Goal: Obtain resource: Download file/media

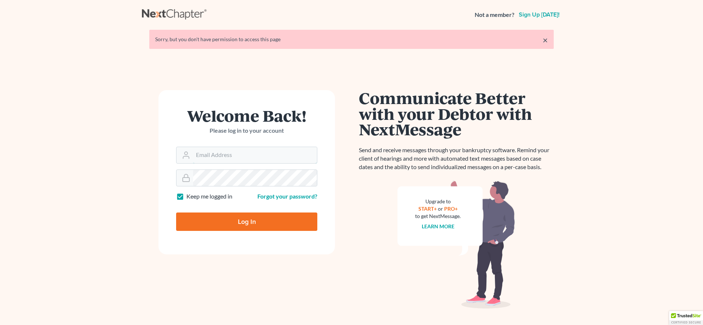
type input "[EMAIL_ADDRESS][DOMAIN_NAME]"
click at [255, 224] on input "Log In" at bounding box center [246, 221] width 141 height 18
type input "Thinking..."
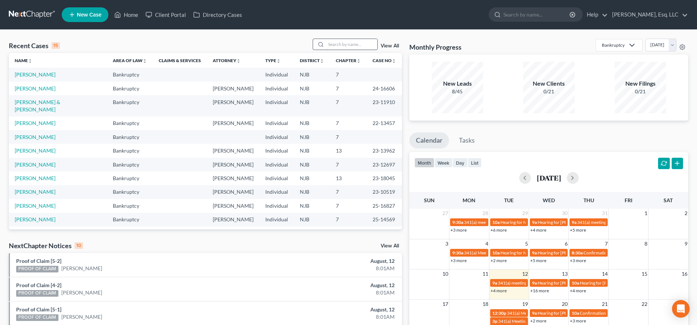
click at [345, 49] on input "search" at bounding box center [351, 44] width 51 height 11
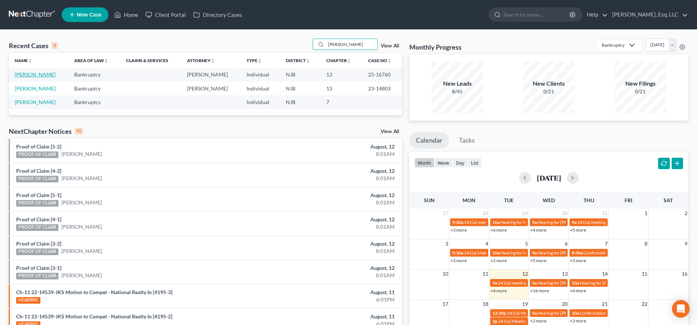
type input "[PERSON_NAME]"
click at [28, 75] on link "[PERSON_NAME]" at bounding box center [35, 74] width 41 height 6
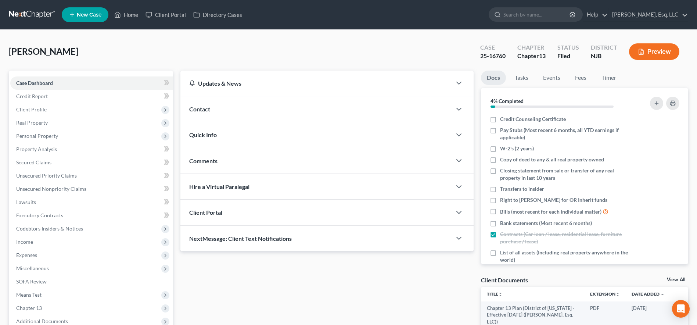
click at [167, 40] on div "[PERSON_NAME] Upgraded Case 25-16760 Chapter Chapter 13 Status [GEOGRAPHIC_DATA…" at bounding box center [349, 55] width 680 height 32
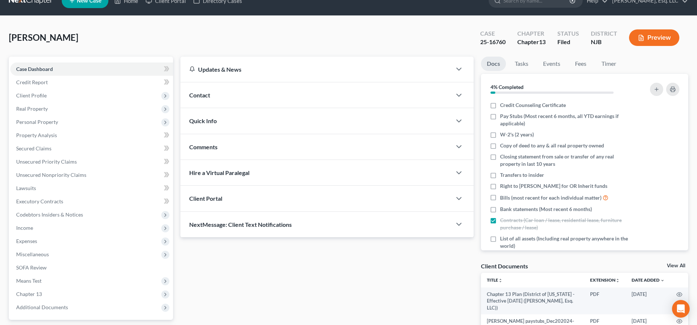
scroll to position [15, 0]
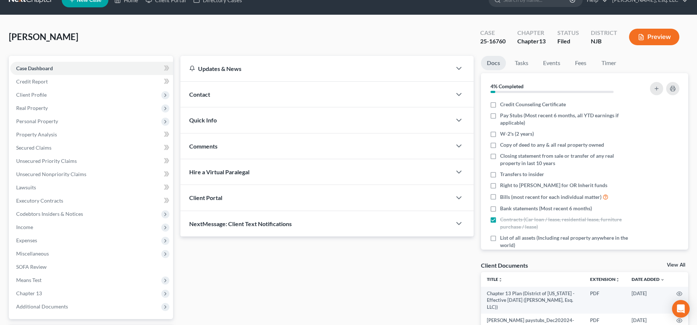
click at [210, 116] on div "Quick Info" at bounding box center [316, 119] width 271 height 25
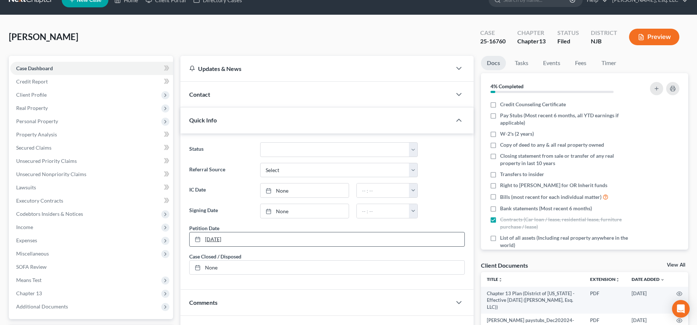
click at [215, 240] on link "[DATE]" at bounding box center [327, 239] width 275 height 14
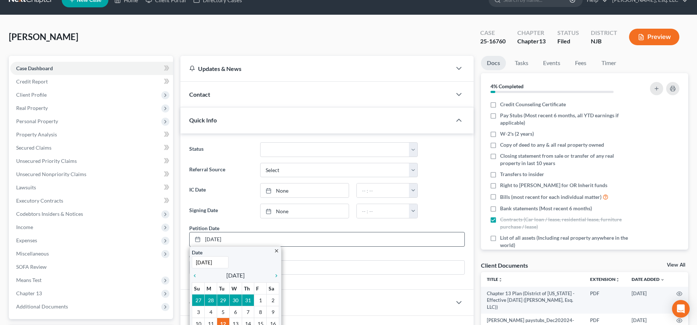
click at [206, 264] on input "[DATE]" at bounding box center [210, 262] width 37 height 12
type input "[DATE]"
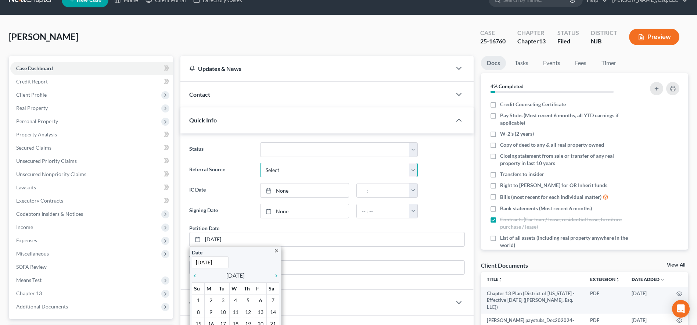
click at [311, 171] on select "Select Word Of Mouth Previous Clients Direct Mail Website Google Search Modern …" at bounding box center [339, 170] width 158 height 15
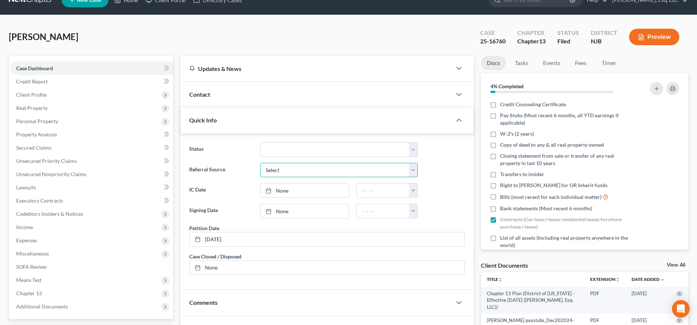
select select "1"
click at [260, 163] on select "Select Word Of Mouth Previous Clients Direct Mail Website Google Search Modern …" at bounding box center [339, 170] width 158 height 15
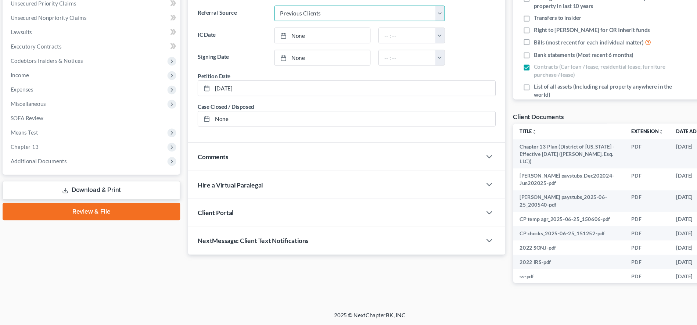
scroll to position [147, 0]
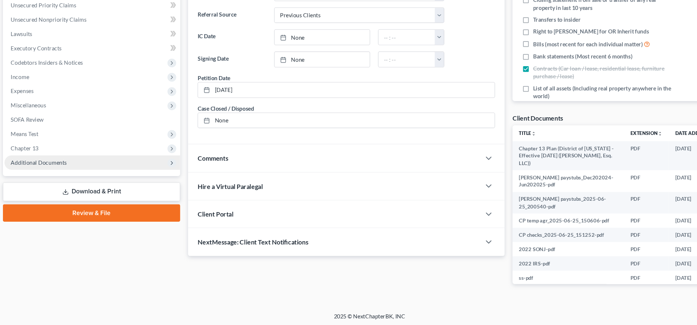
click at [37, 176] on span "Additional Documents" at bounding box center [42, 174] width 52 height 6
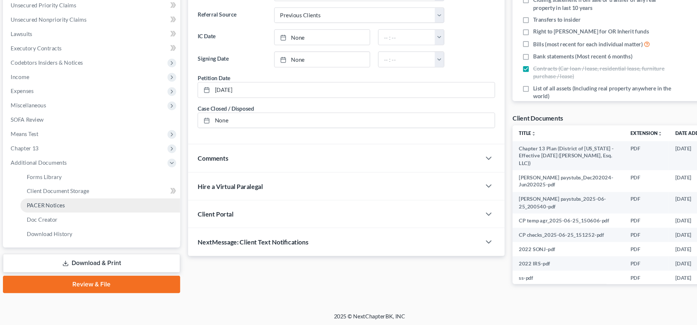
click at [52, 213] on span "PACER Notices" at bounding box center [48, 214] width 35 height 6
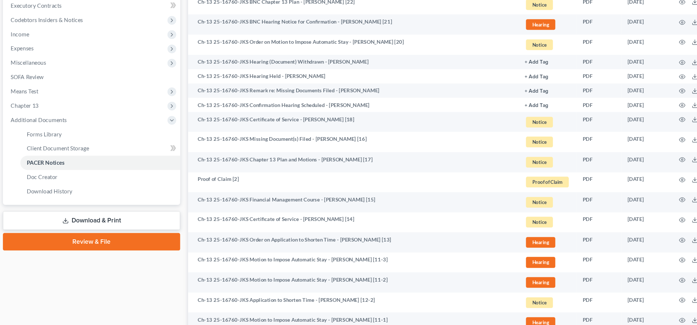
scroll to position [204, 0]
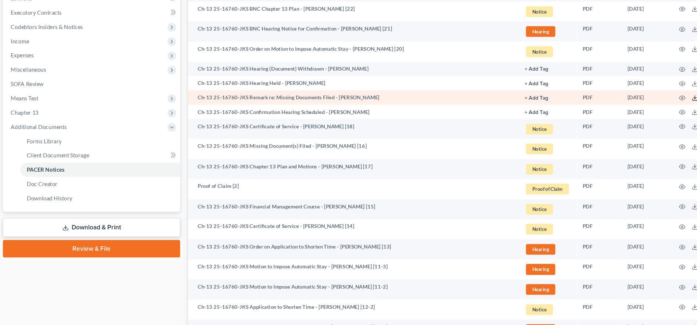
click at [651, 90] on polyline at bounding box center [650, 90] width 3 height 1
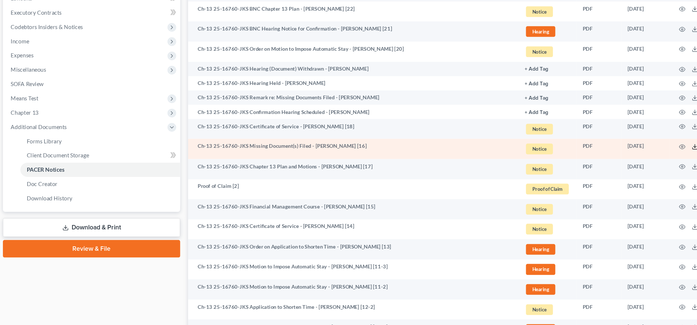
click at [649, 137] on icon at bounding box center [650, 136] width 6 height 6
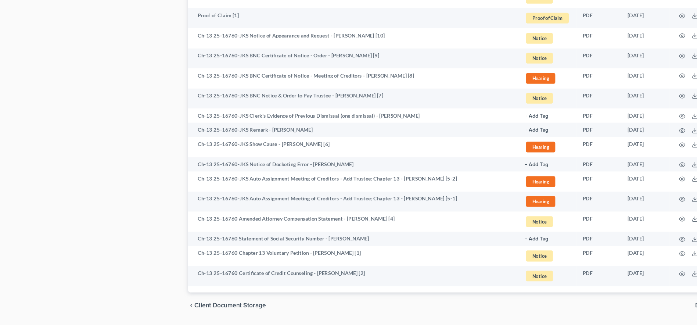
scroll to position [507, 0]
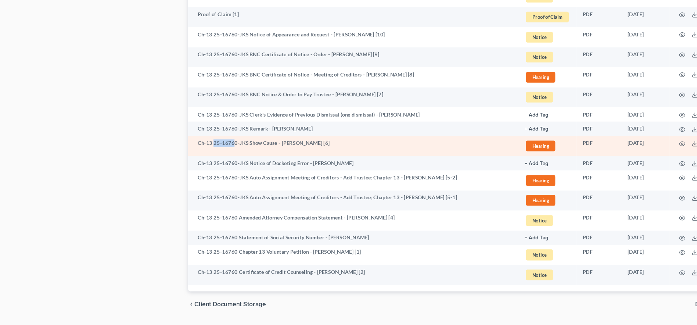
drag, startPoint x: 223, startPoint y: 156, endPoint x: 204, endPoint y: 161, distance: 19.8
click at [204, 161] on td "Ch-13 25-16760-JKS Show Cause - [PERSON_NAME] [6]" at bounding box center [334, 159] width 306 height 19
copy td "25-1676"
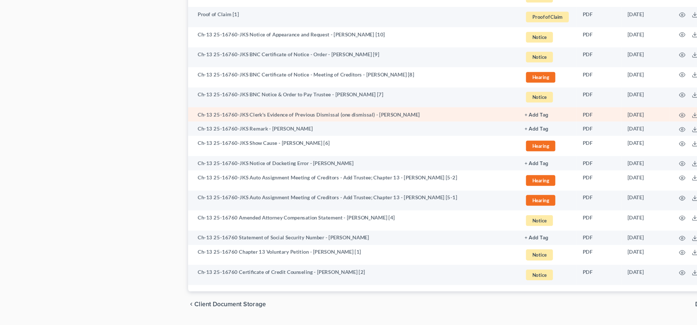
click at [299, 133] on td "Ch-13 25-16760-JKS Clerk's Evidence of Previous Dismissal (one dismissal) - [PE…" at bounding box center [334, 129] width 306 height 13
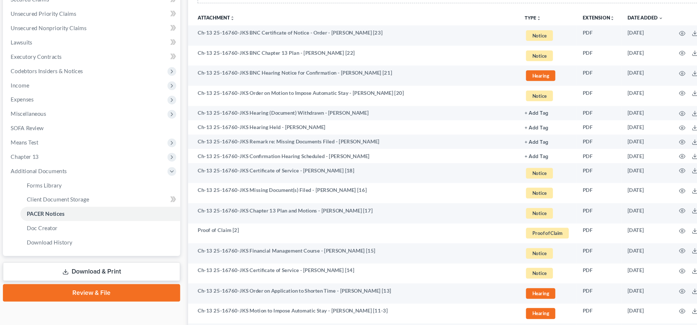
scroll to position [148, 0]
